Goal: Task Accomplishment & Management: Understand process/instructions

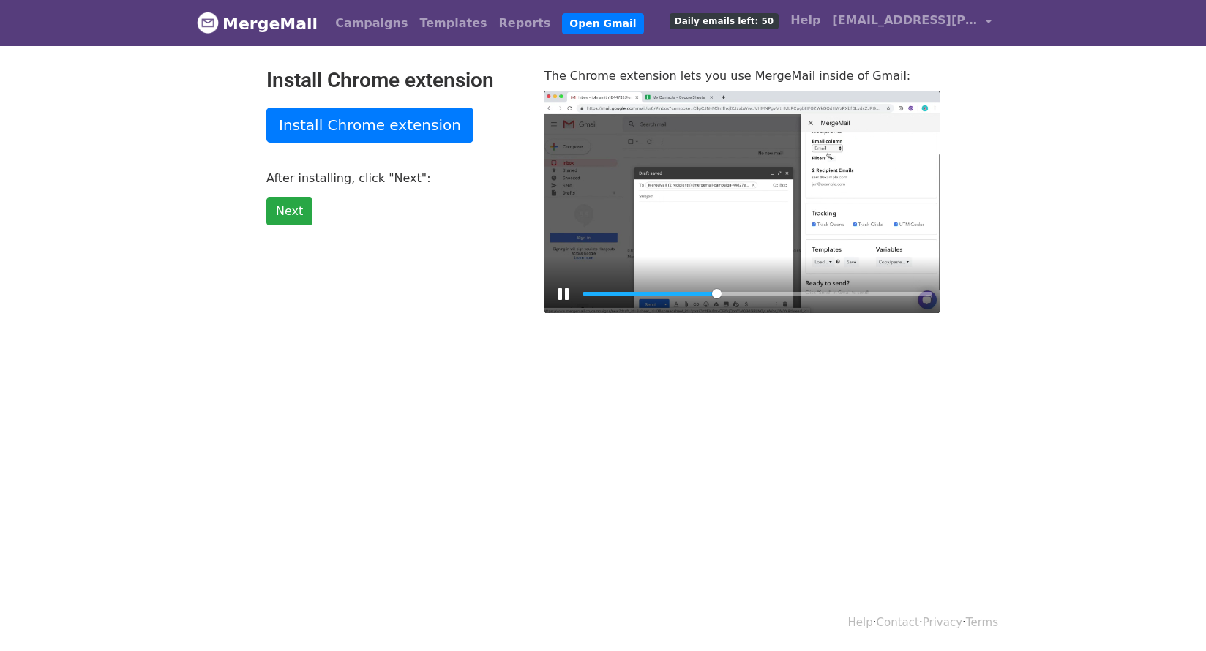
click at [689, 222] on div at bounding box center [741, 202] width 395 height 222
click at [715, 213] on div at bounding box center [741, 202] width 395 height 222
click at [665, 224] on div at bounding box center [741, 202] width 395 height 222
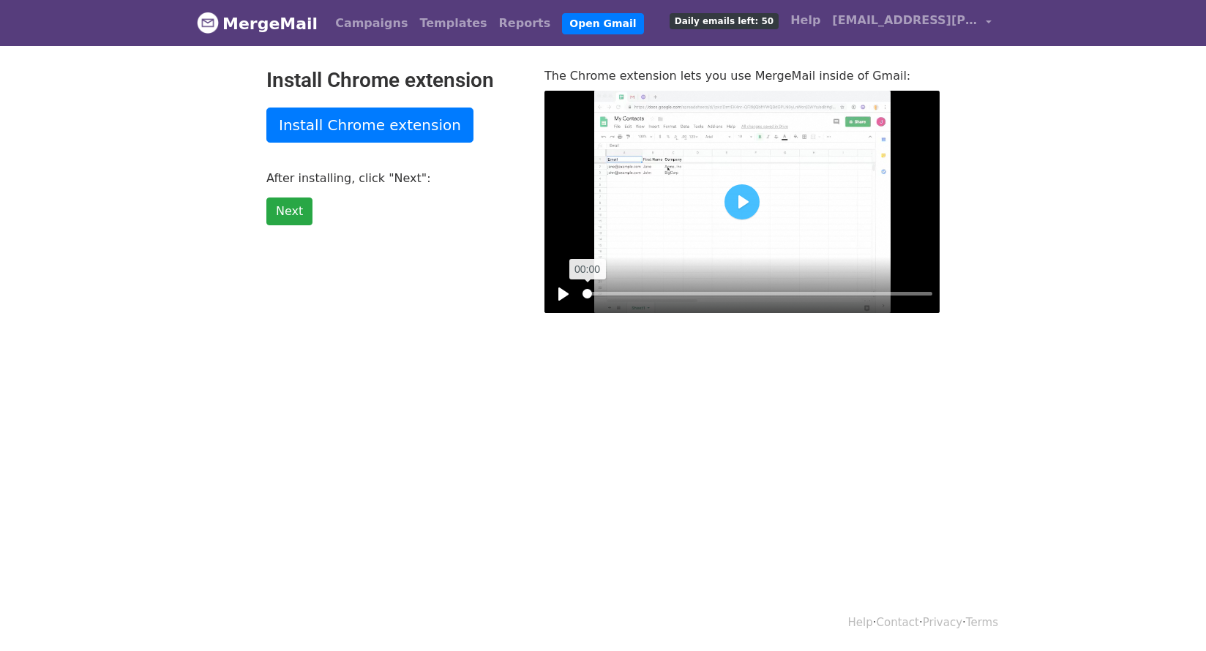
drag, startPoint x: 823, startPoint y: 291, endPoint x: 574, endPoint y: 303, distance: 249.8
click at [583, 301] on input "Seek" at bounding box center [758, 294] width 350 height 14
click at [563, 297] on button "Pause Play" at bounding box center [563, 293] width 23 height 23
drag, startPoint x: 664, startPoint y: 293, endPoint x: 553, endPoint y: 287, distance: 110.7
click at [554, 287] on div "Pause Play % buffered 00:00" at bounding box center [741, 285] width 395 height 56
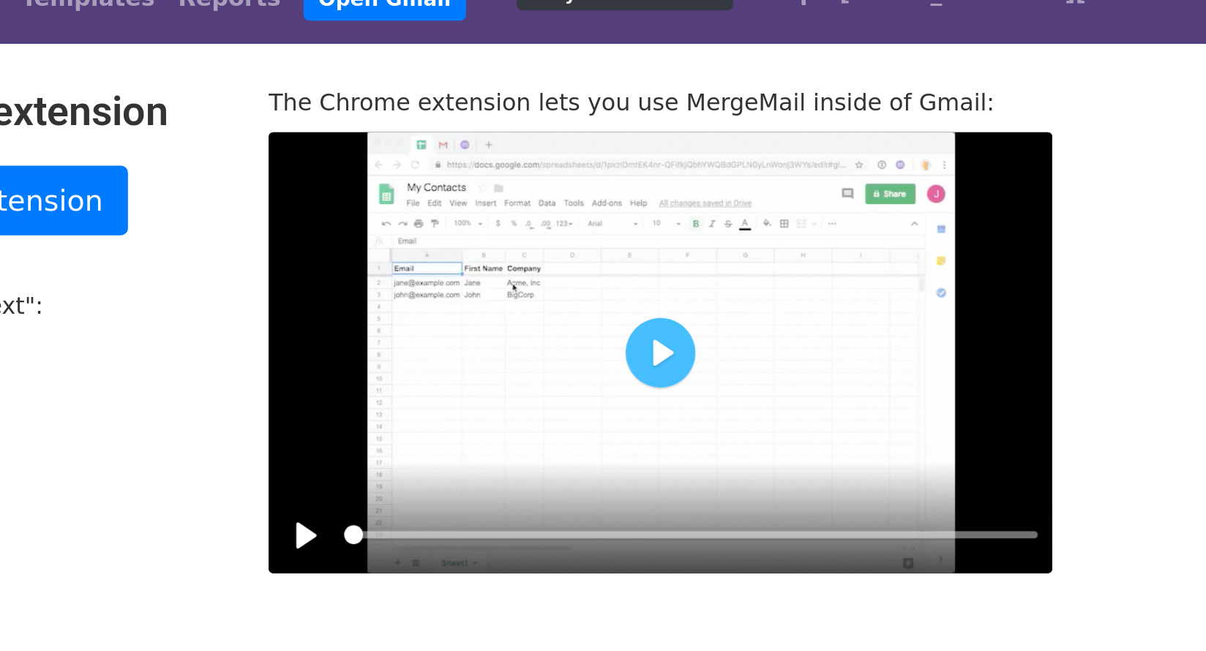
click at [558, 279] on div "Pause Play % buffered 00:21" at bounding box center [741, 285] width 395 height 56
click at [560, 291] on button "Pause Play" at bounding box center [563, 293] width 23 height 23
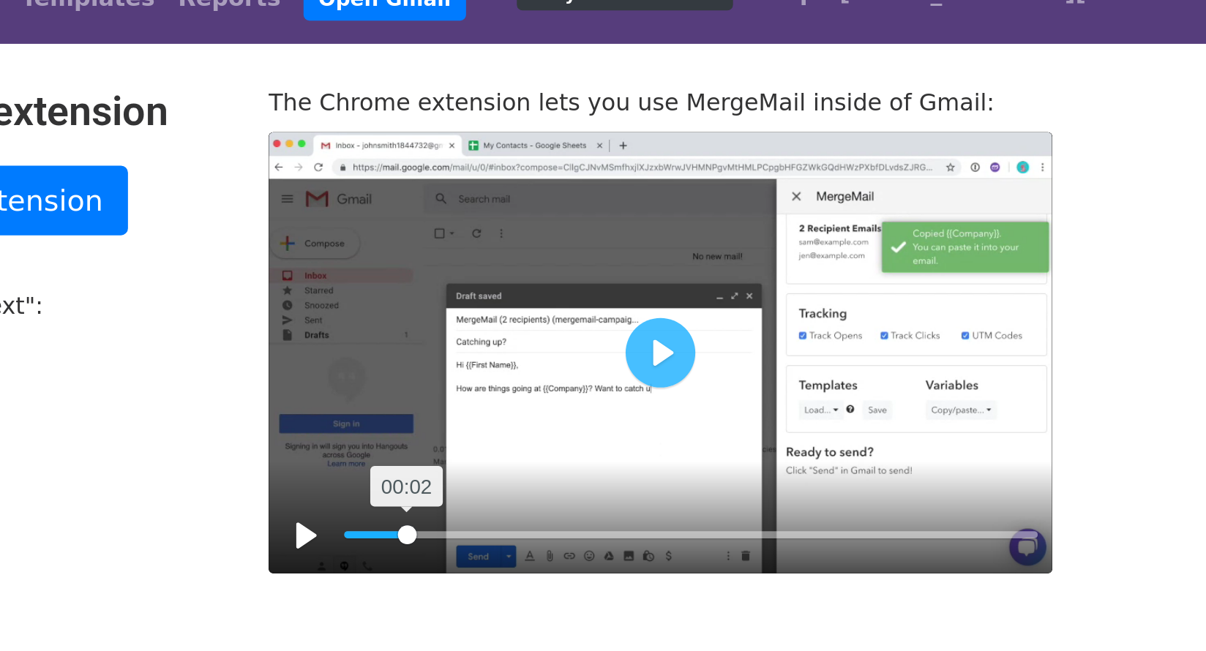
click at [614, 291] on input "Seek" at bounding box center [758, 294] width 350 height 14
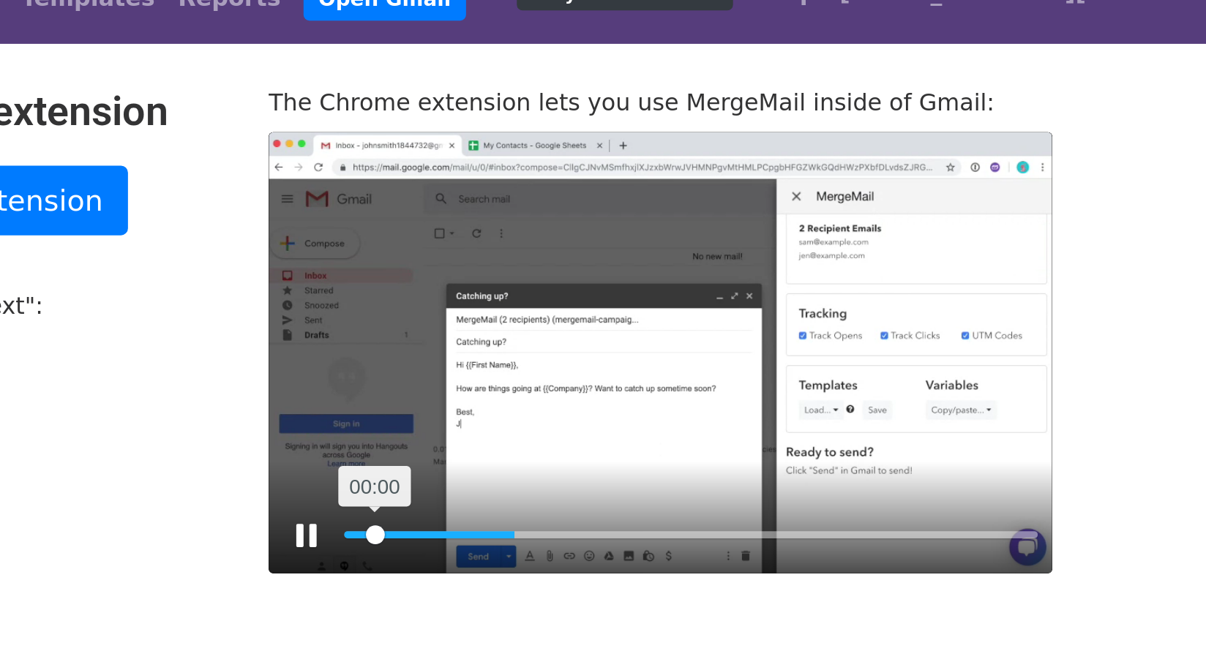
click at [598, 292] on input "Seek" at bounding box center [758, 294] width 350 height 14
click at [593, 292] on input "Seek" at bounding box center [758, 294] width 350 height 14
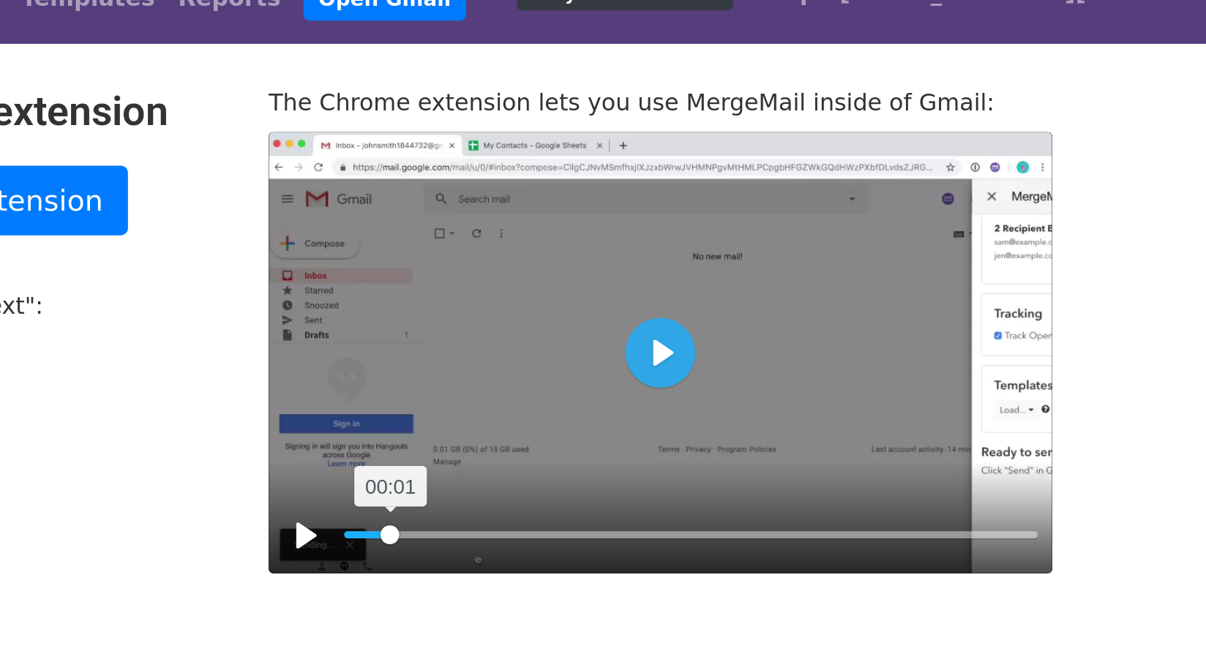
click at [606, 292] on input "Seek" at bounding box center [758, 294] width 350 height 14
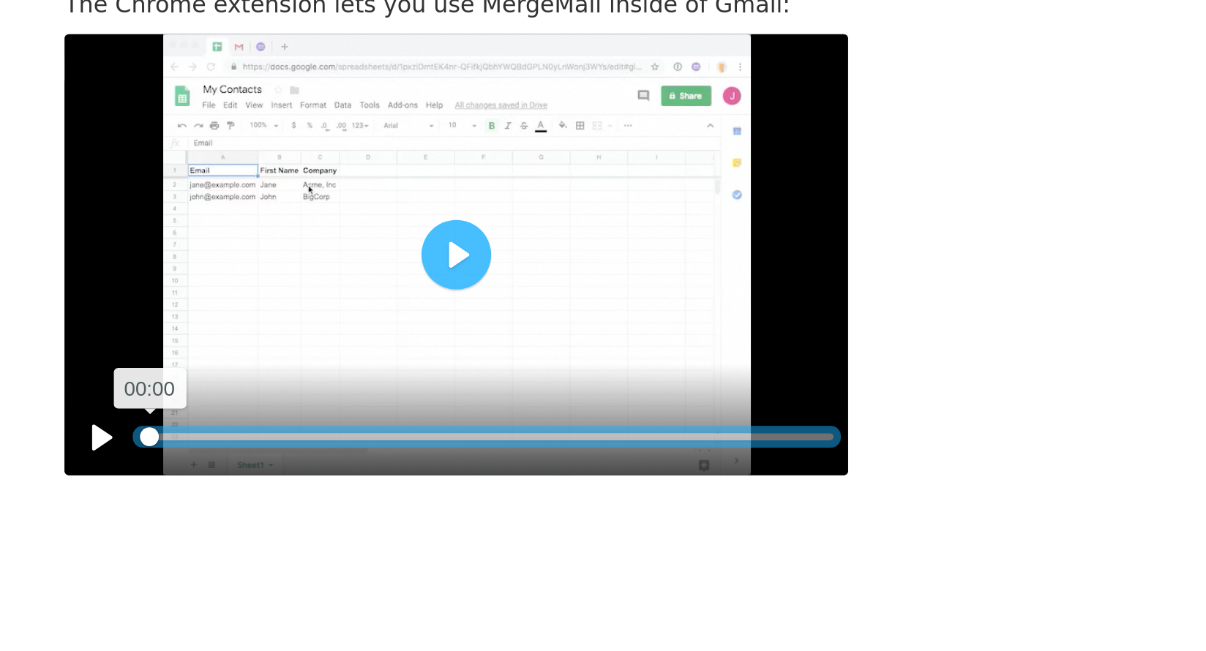
drag, startPoint x: 844, startPoint y: 293, endPoint x: 570, endPoint y: 291, distance: 273.7
click at [583, 291] on input "Seek" at bounding box center [758, 294] width 350 height 14
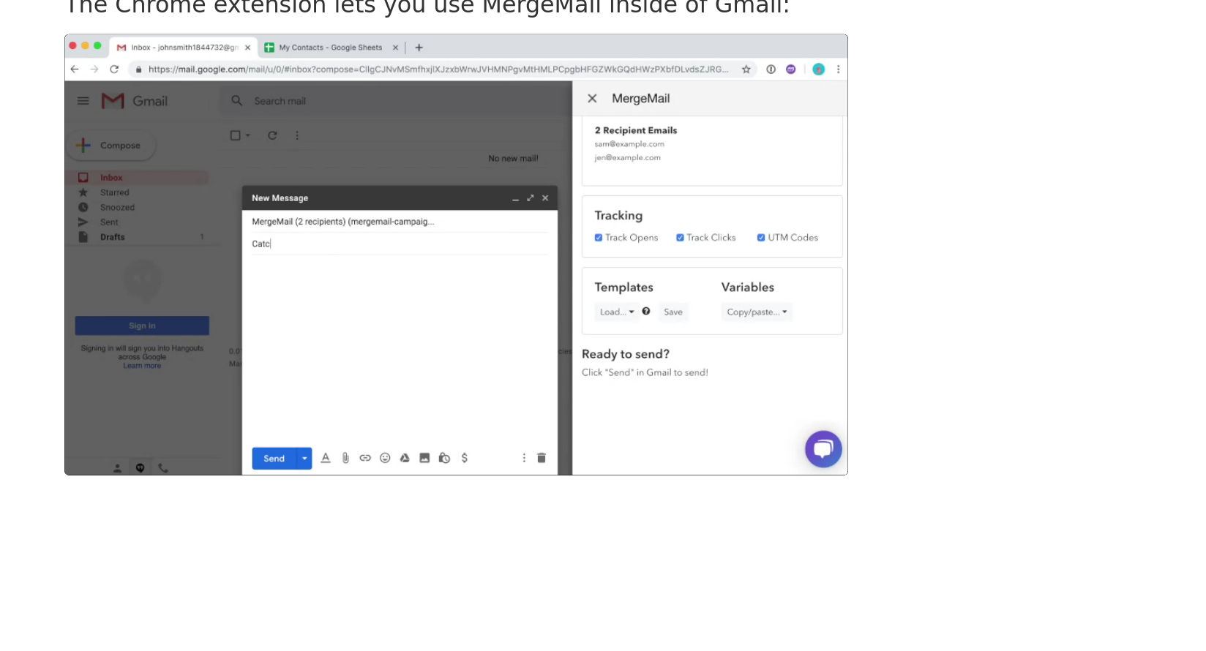
type input "19.03"
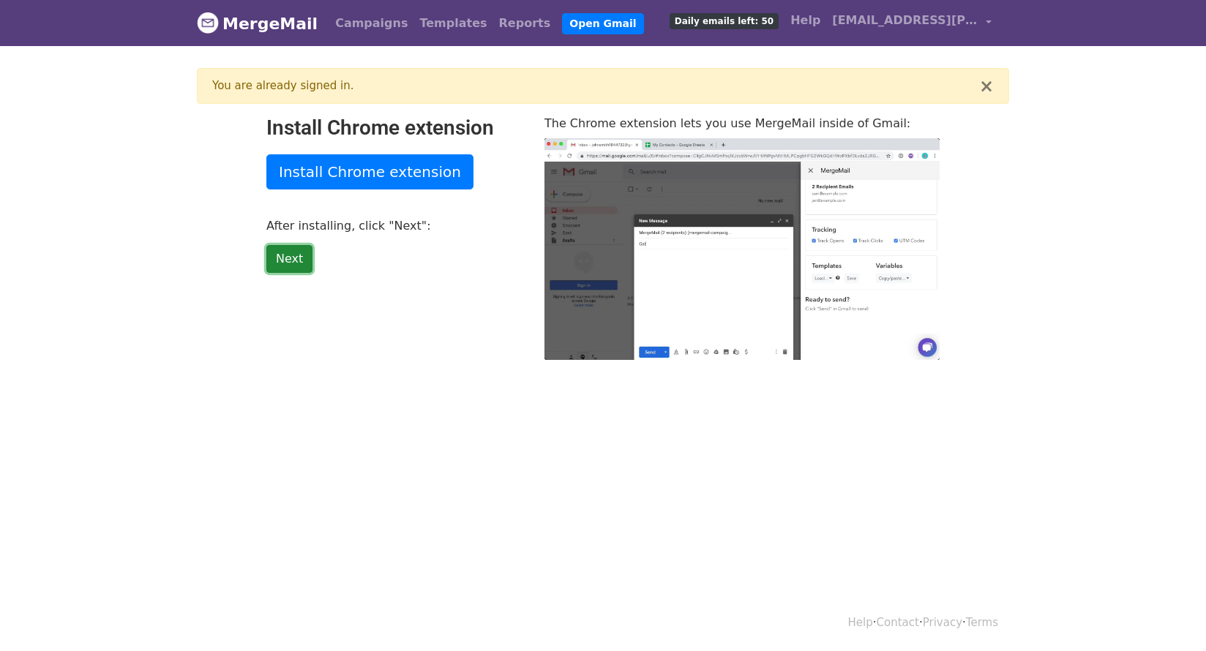
click at [288, 261] on link "Next" at bounding box center [289, 259] width 46 height 28
type input "12.21"
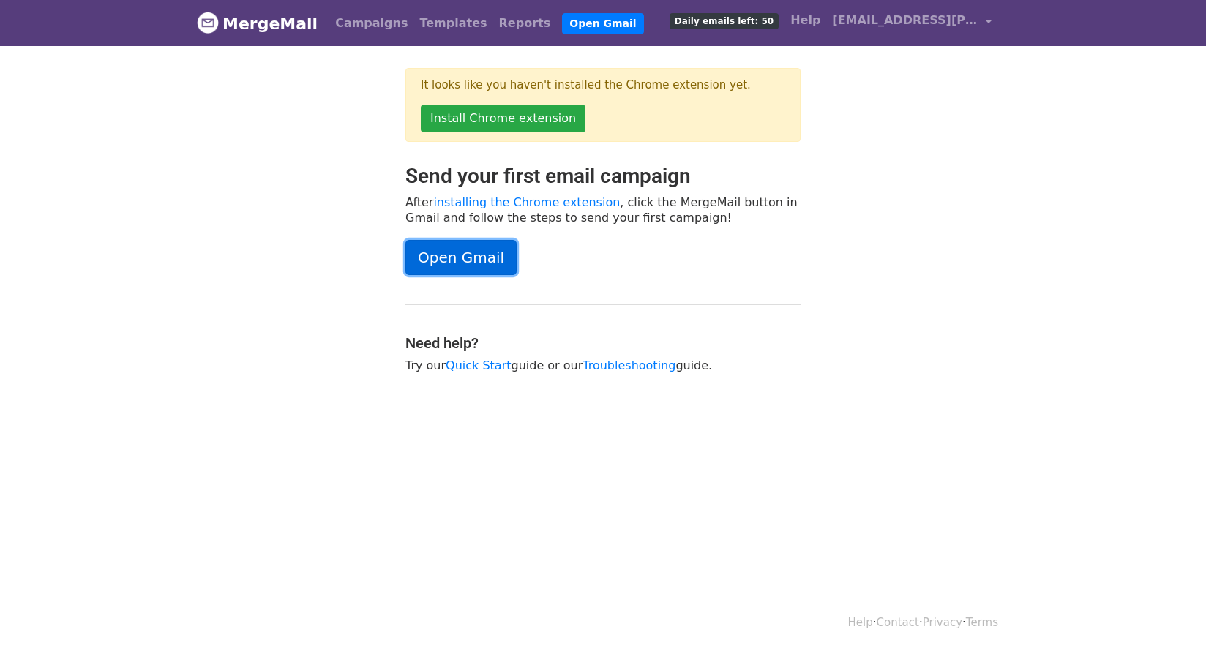
click at [456, 257] on link "Open Gmail" at bounding box center [460, 257] width 111 height 35
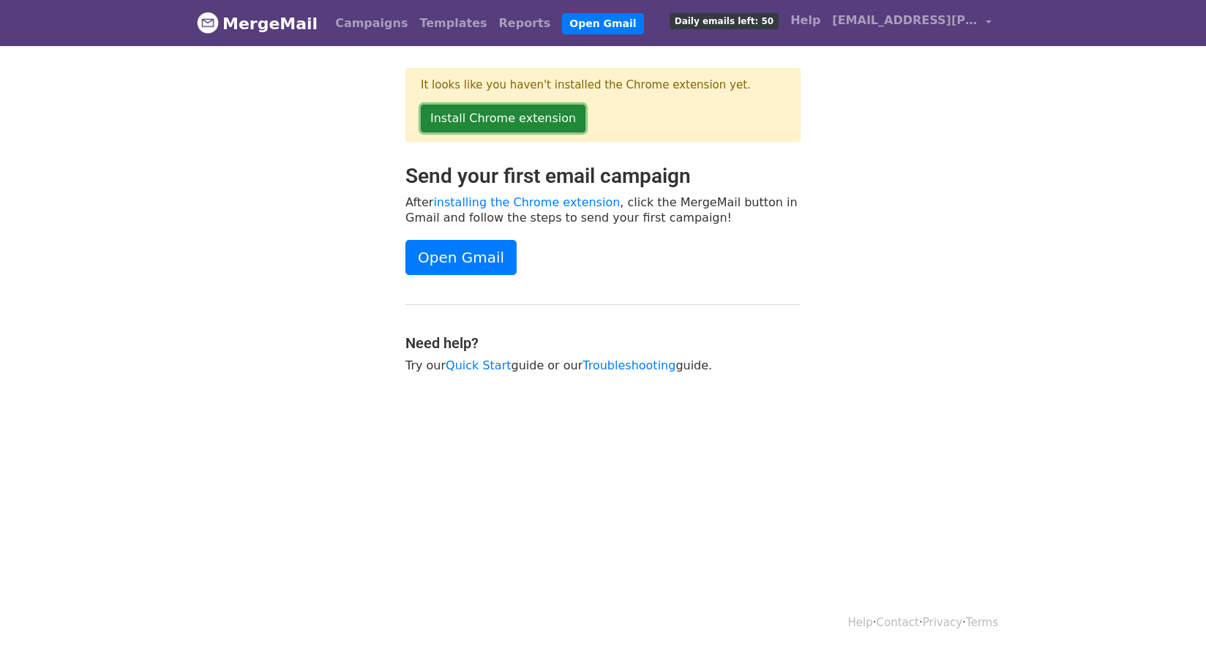
click at [509, 116] on link "Install Chrome extension" at bounding box center [503, 119] width 165 height 28
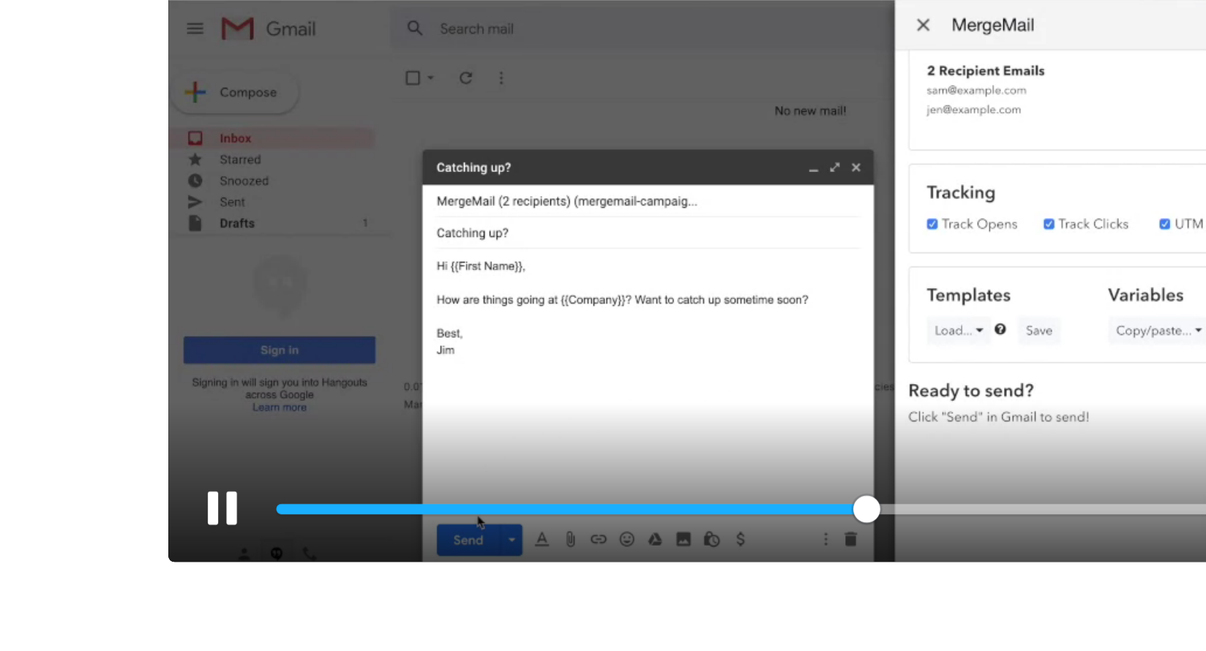
click at [695, 292] on div at bounding box center [741, 249] width 395 height 222
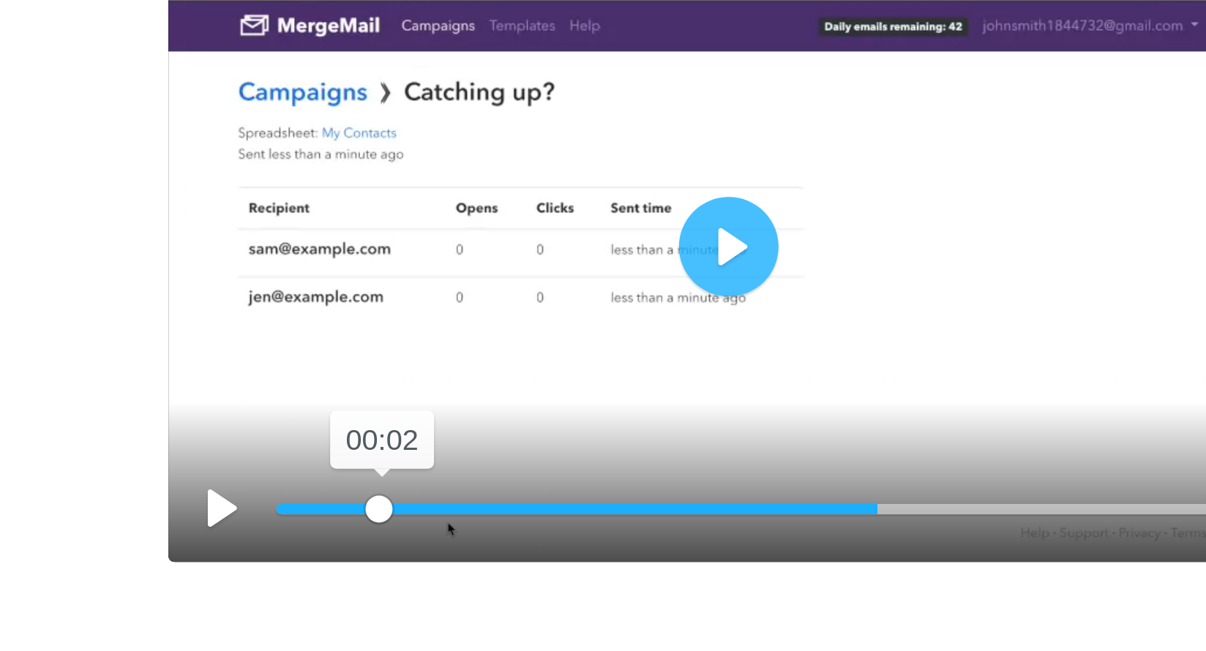
click at [619, 341] on input "Seek" at bounding box center [758, 341] width 350 height 14
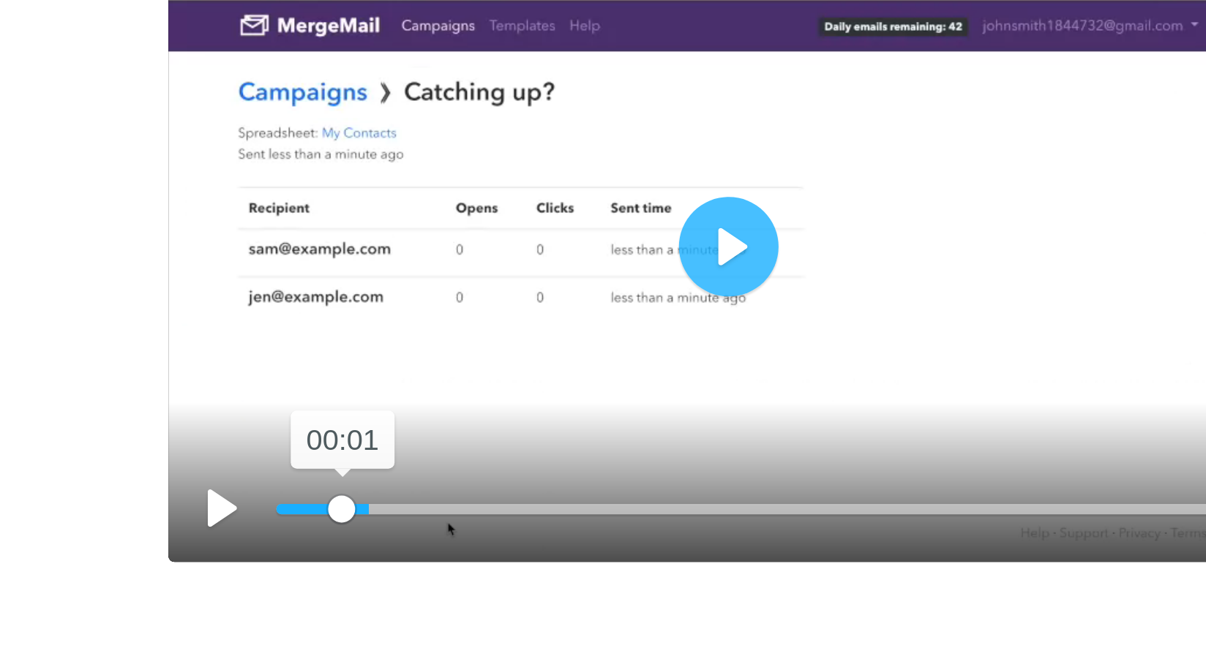
click at [605, 341] on input "Seek" at bounding box center [758, 341] width 350 height 14
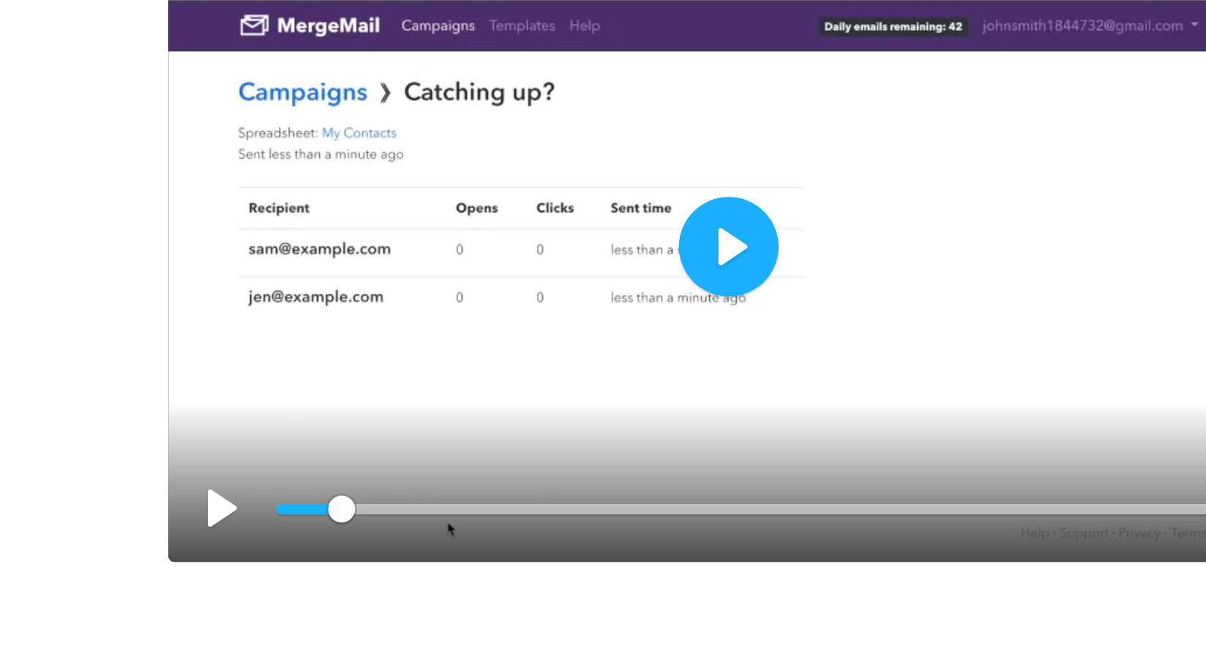
click at [741, 250] on button "Play" at bounding box center [742, 248] width 35 height 35
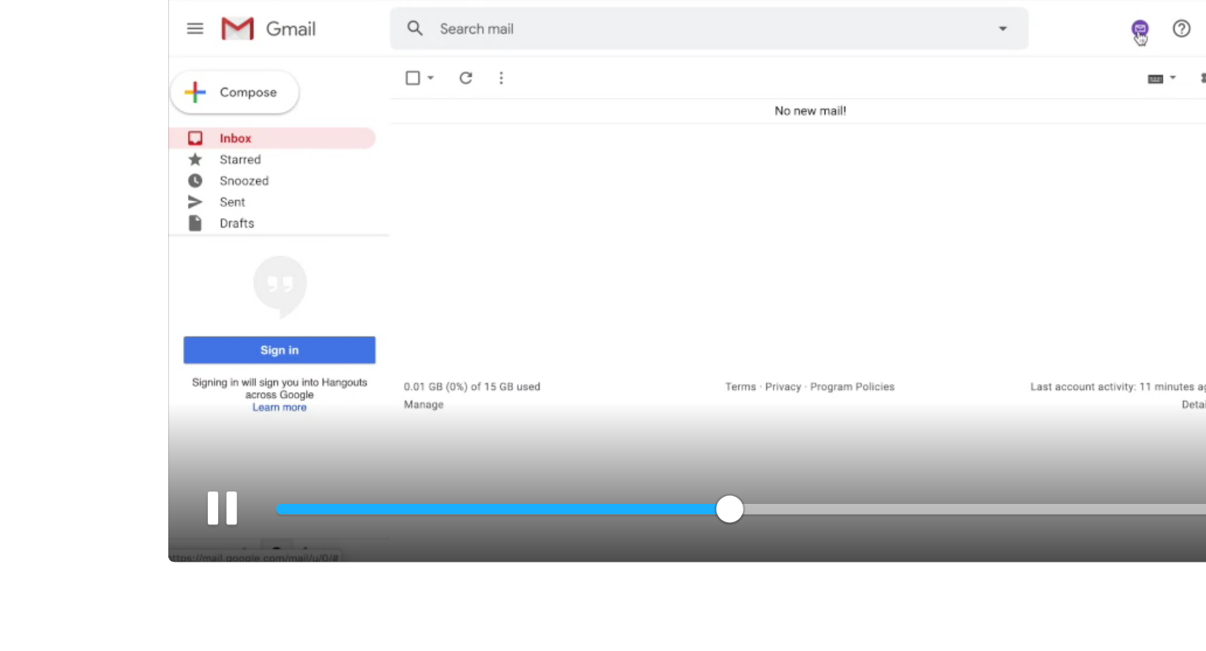
click at [702, 288] on div at bounding box center [741, 249] width 395 height 222
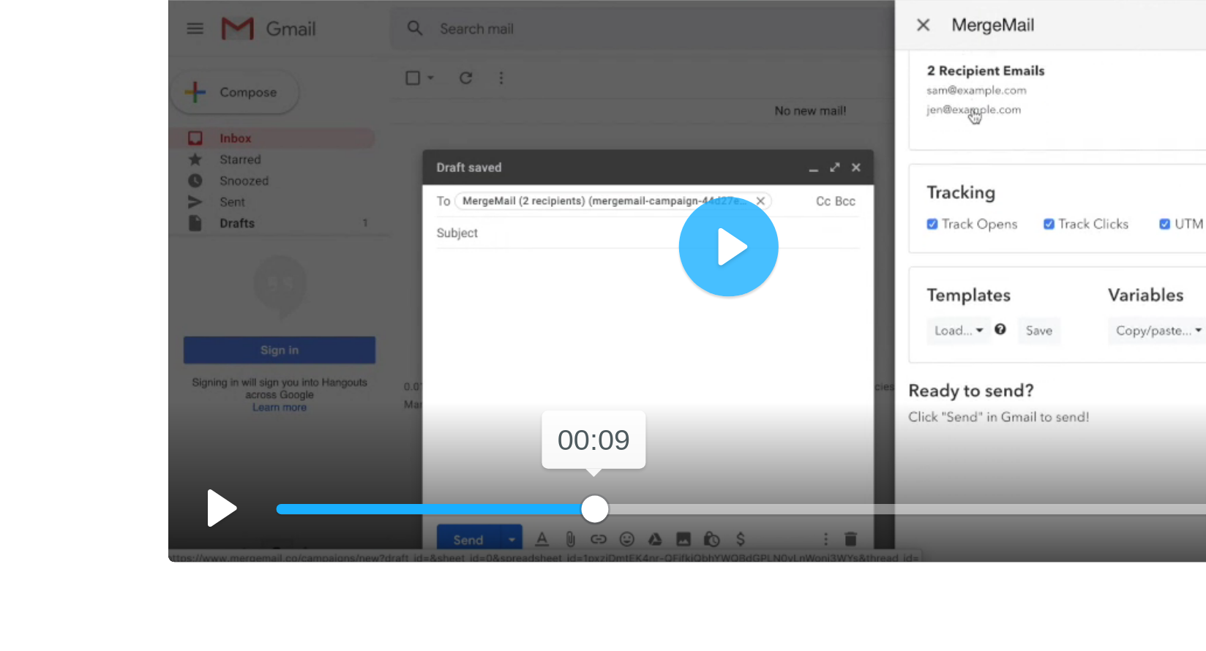
click at [695, 340] on input "Seek" at bounding box center [758, 341] width 350 height 14
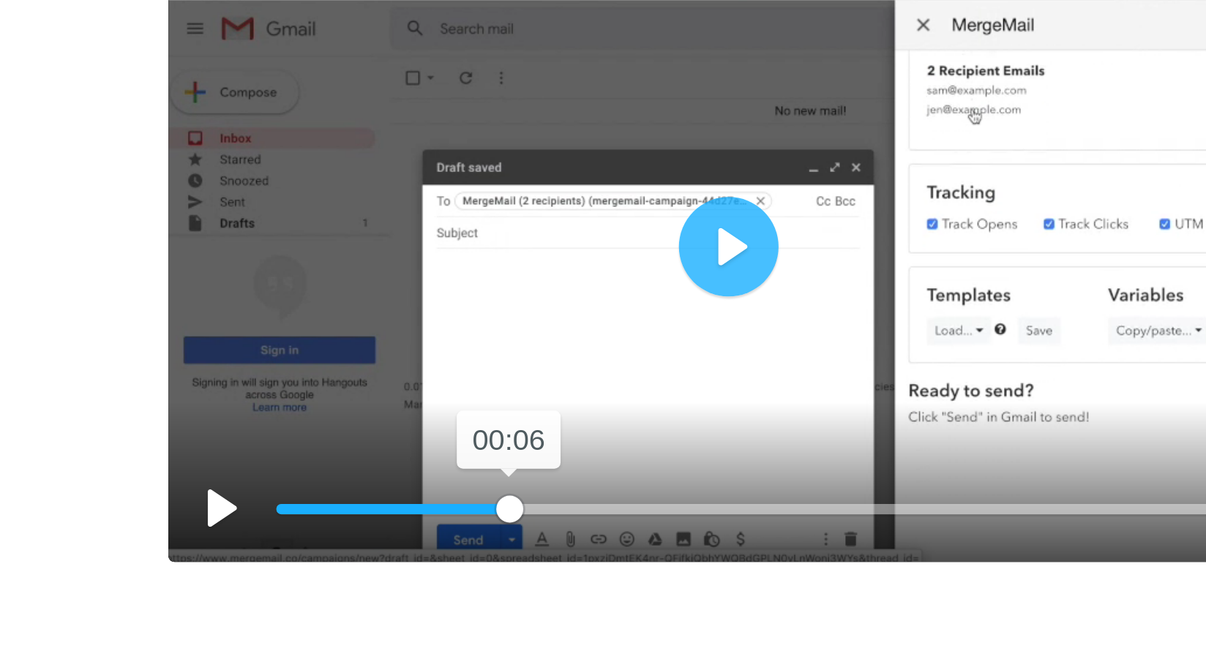
click at [665, 340] on input "Seek" at bounding box center [758, 341] width 350 height 14
click at [645, 340] on input "Seek" at bounding box center [758, 341] width 350 height 14
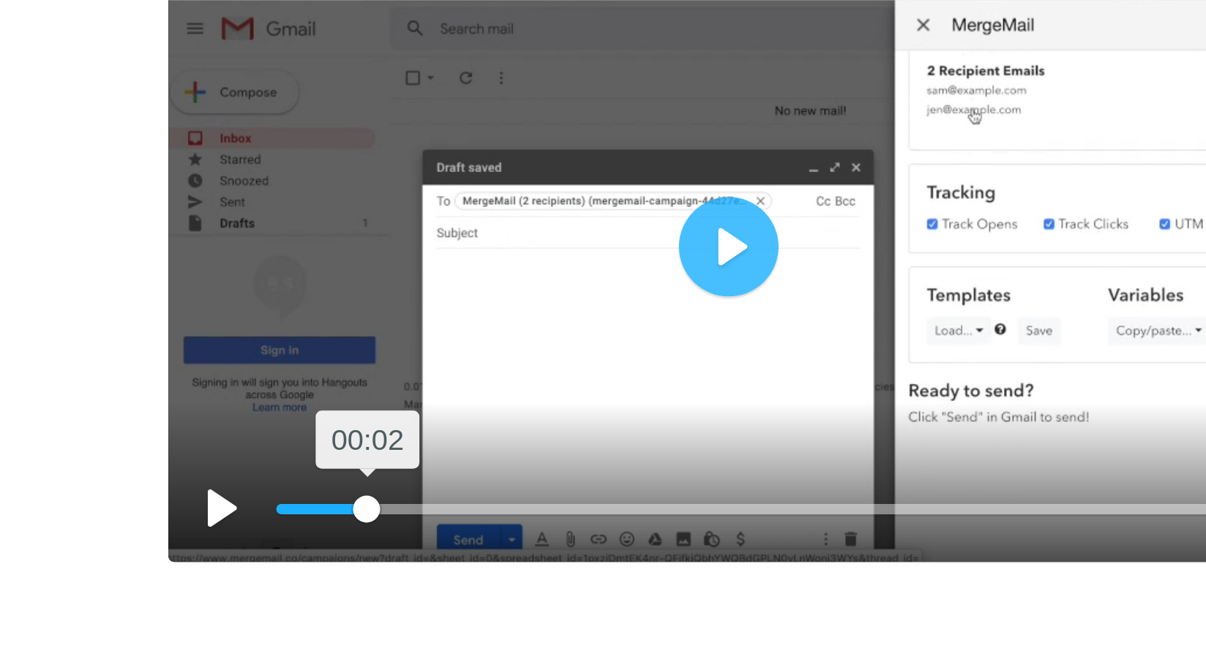
click at [615, 339] on input "Seek" at bounding box center [758, 341] width 350 height 14
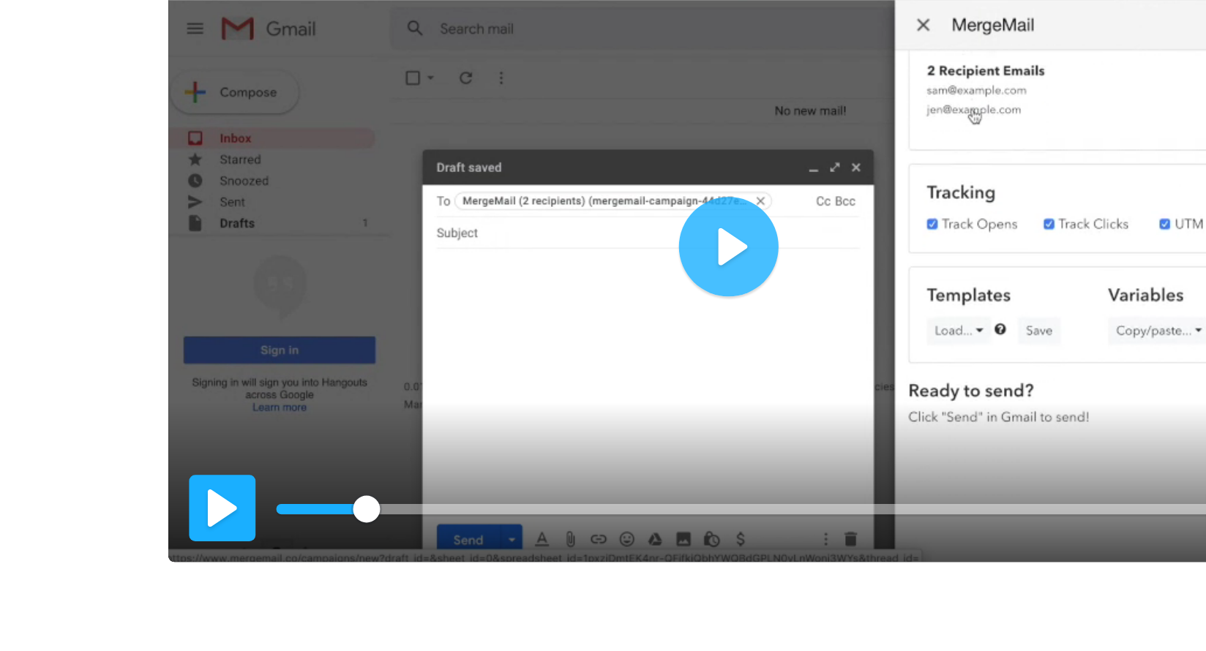
click at [566, 339] on button "Pause Play" at bounding box center [563, 340] width 23 height 23
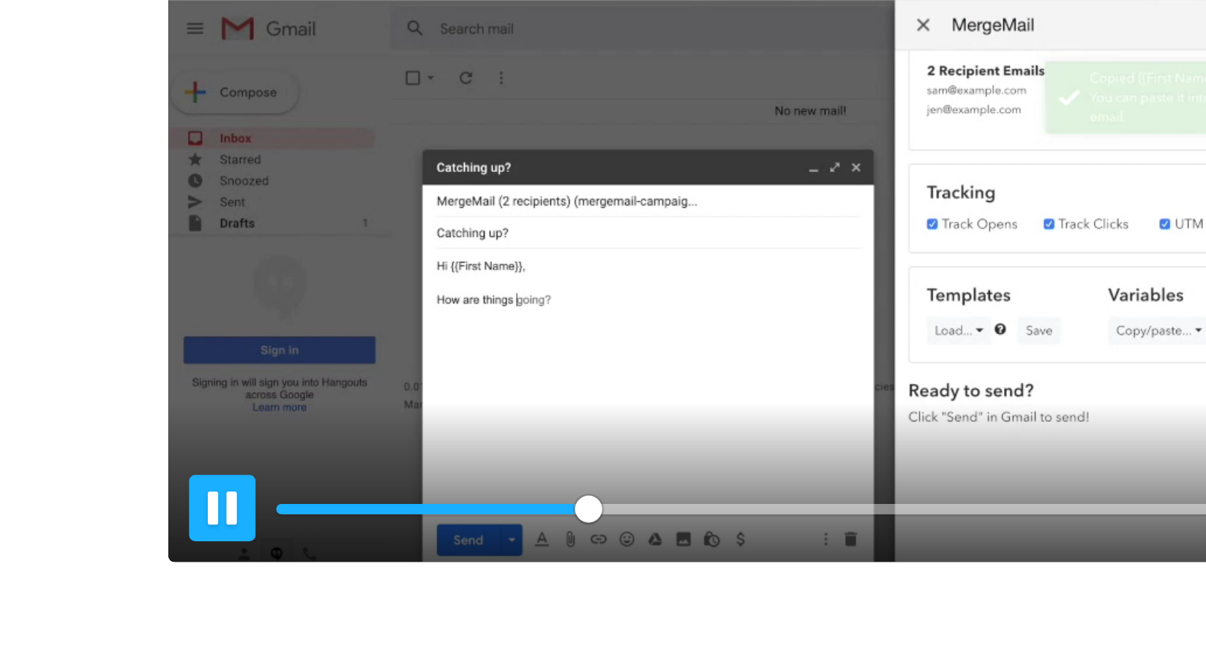
click at [567, 337] on button "Pause Play" at bounding box center [563, 340] width 23 height 23
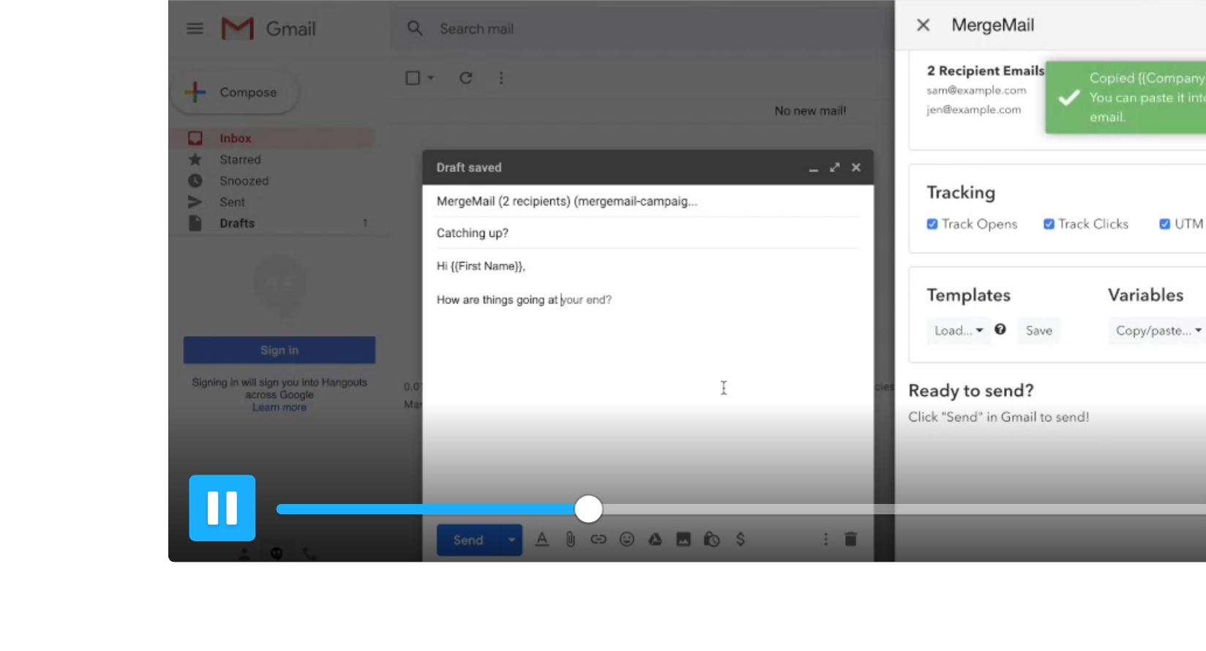
type input "31.36"
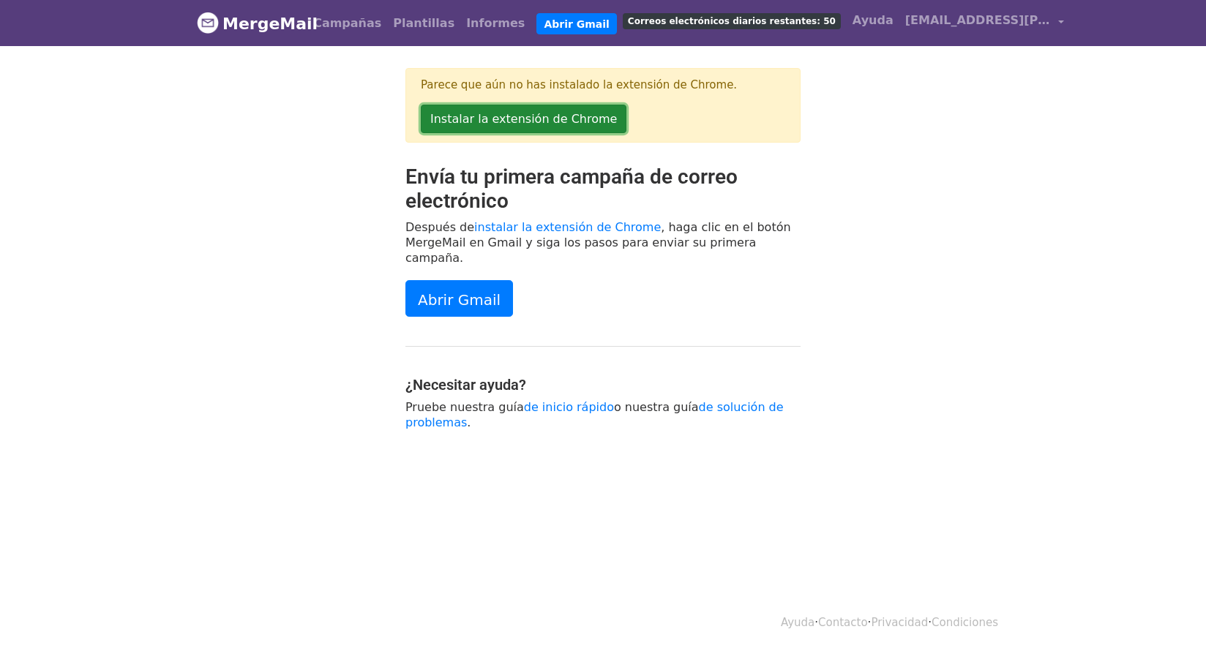
click at [510, 117] on font "Instalar la extensión de Chrome" at bounding box center [523, 119] width 187 height 14
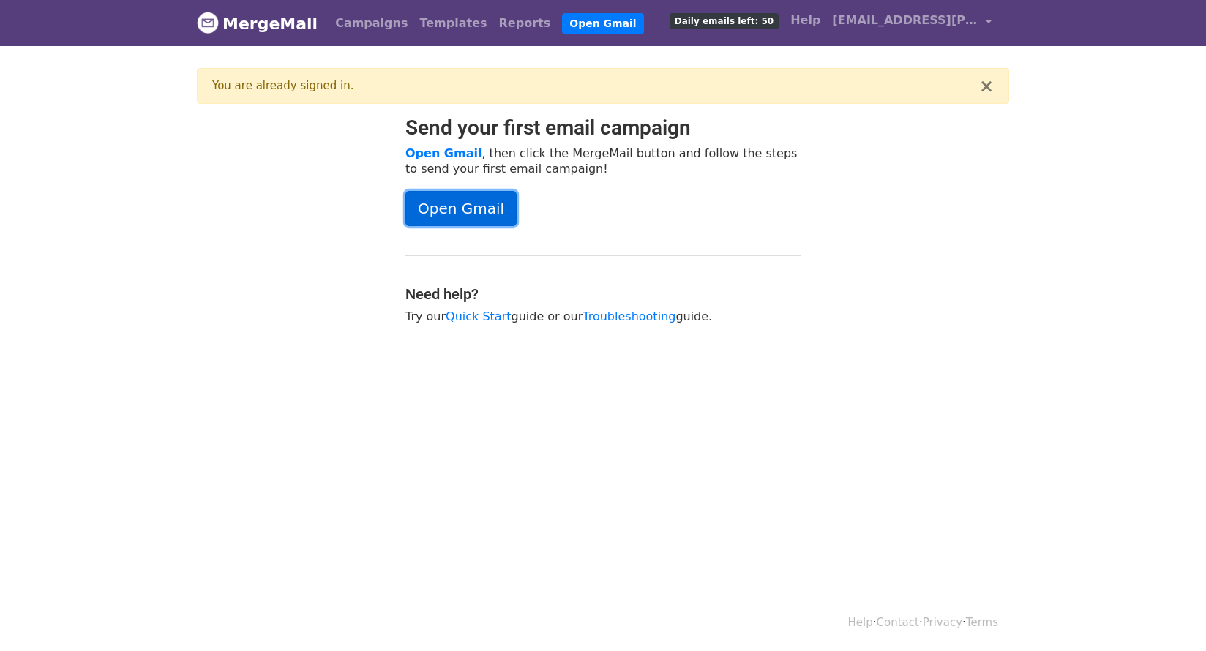
click at [454, 203] on link "Open Gmail" at bounding box center [460, 208] width 111 height 35
